Goal: Find specific page/section: Find specific page/section

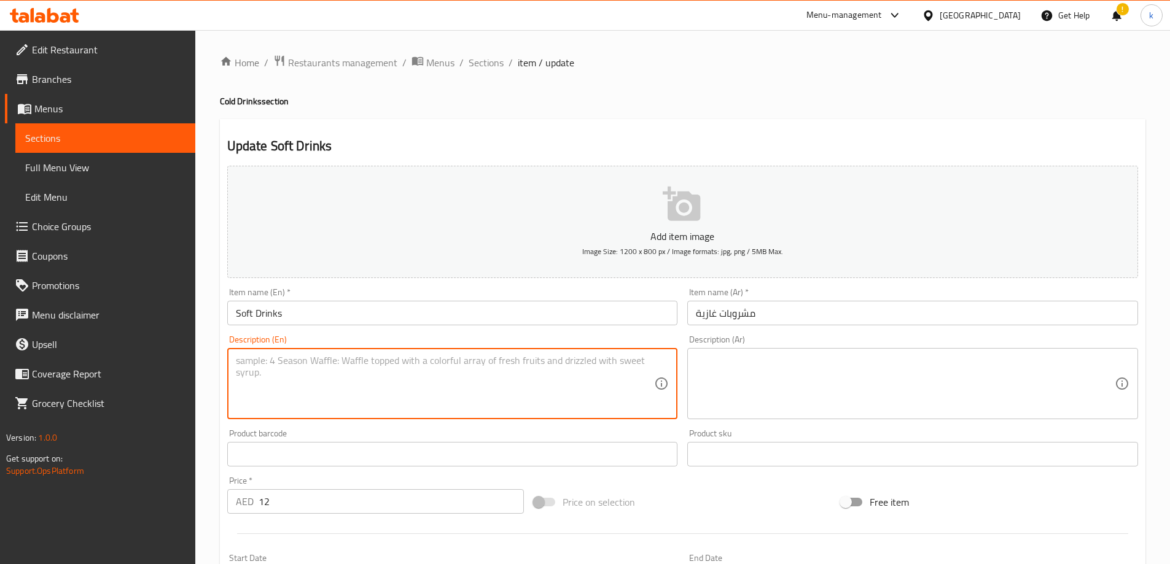
click at [990, 15] on div "[GEOGRAPHIC_DATA]" at bounding box center [980, 16] width 81 height 14
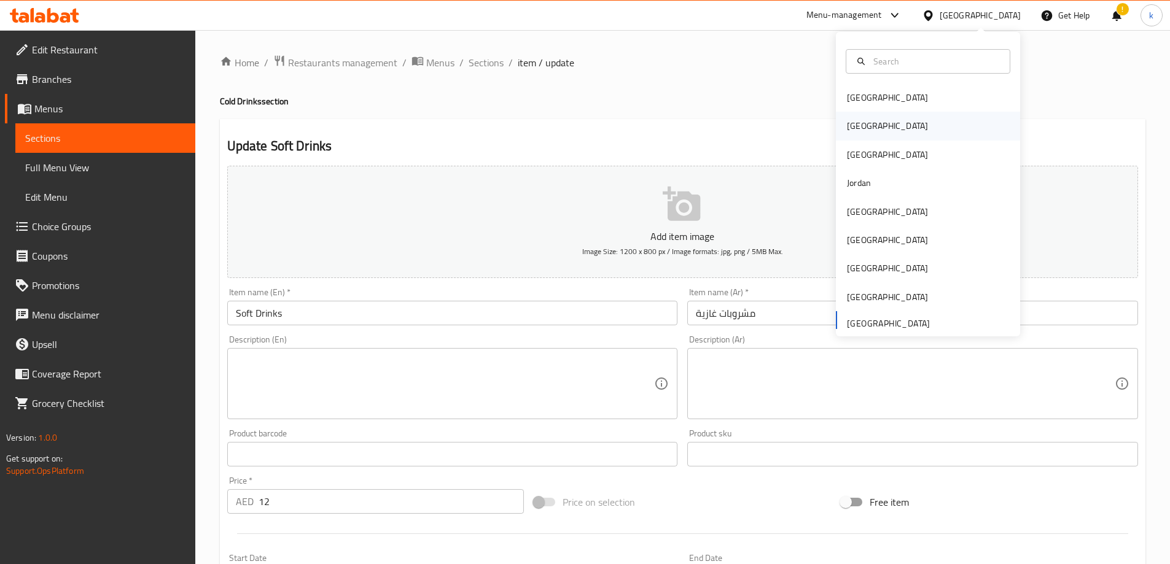
click at [879, 125] on div "[GEOGRAPHIC_DATA]" at bounding box center [928, 126] width 184 height 28
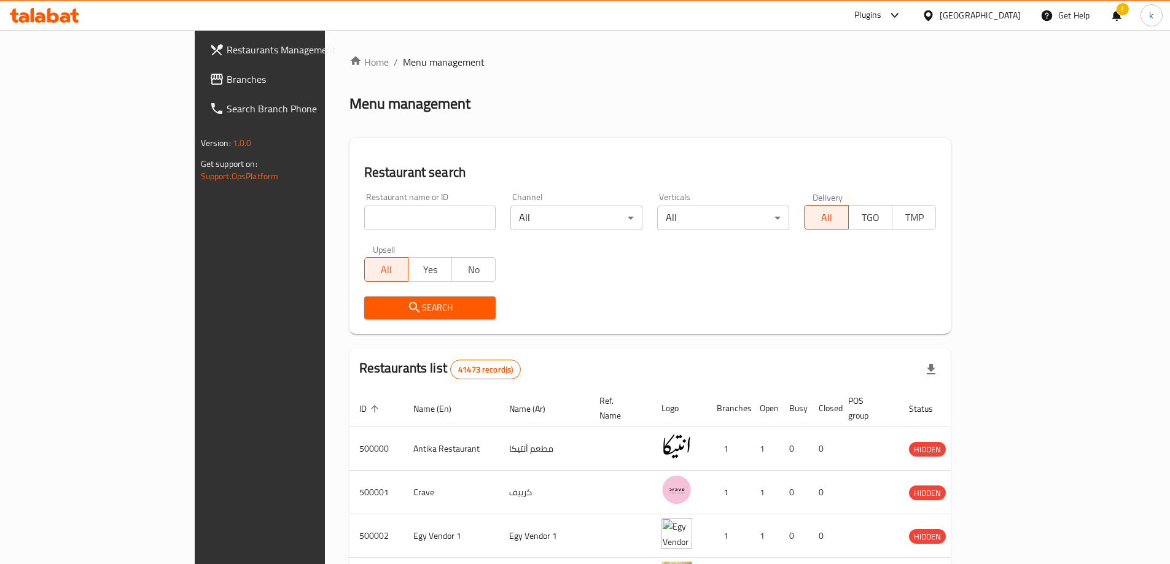
click at [364, 219] on input "search" at bounding box center [430, 218] width 132 height 25
paste input "ed7f3565-5f85-4003-87c1-528b4c7ed64c"
type input "ed7f3565-5f85-4003-87c1-528b4c7ed64c"
drag, startPoint x: 314, startPoint y: 200, endPoint x: 320, endPoint y: 216, distance: 16.9
click at [364, 200] on div "Restaurant name or ID Restaurant name or ID" at bounding box center [430, 211] width 132 height 37
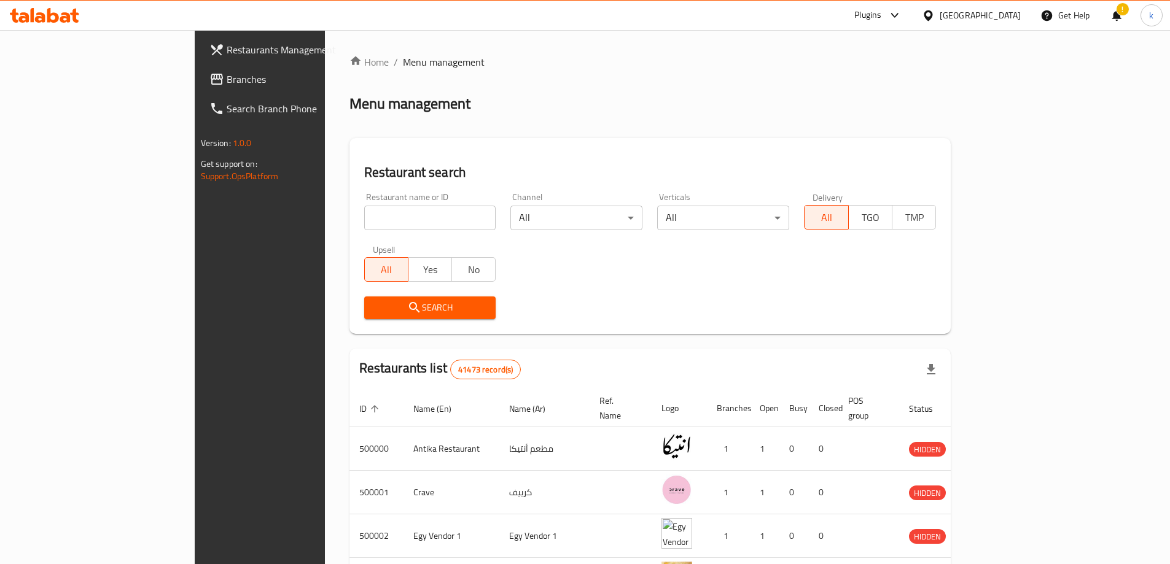
drag, startPoint x: 320, startPoint y: 212, endPoint x: 324, endPoint y: 225, distance: 13.4
click at [364, 212] on input "search" at bounding box center [430, 218] width 132 height 25
paste input "780501"
type input "780501"
click at [374, 303] on span "Search" at bounding box center [430, 307] width 112 height 15
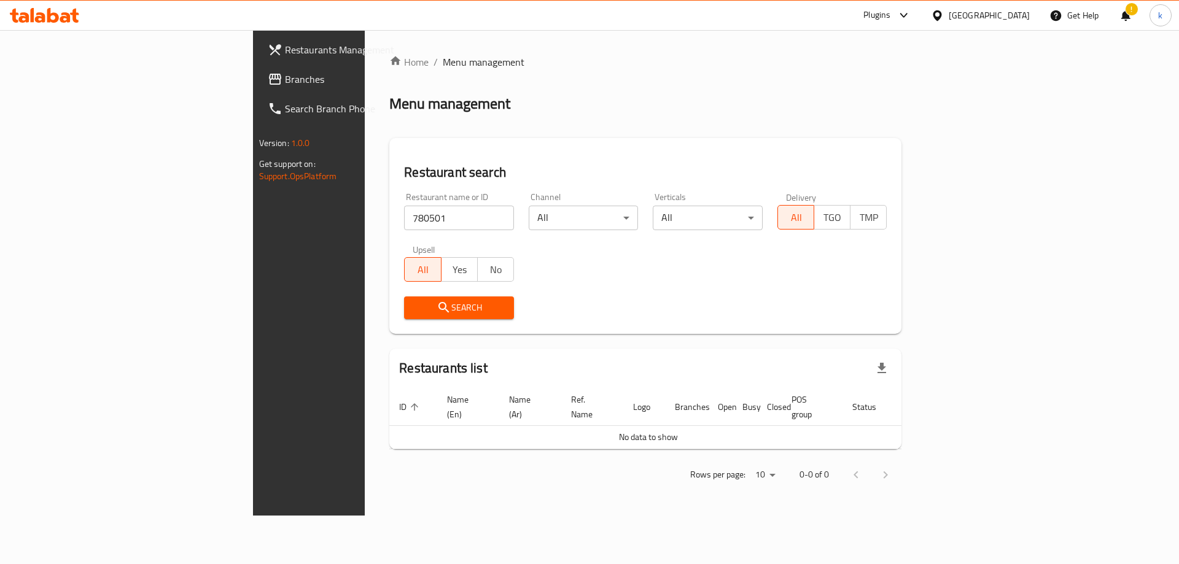
click at [285, 84] on span "Branches" at bounding box center [362, 79] width 155 height 15
